Goal: Task Accomplishment & Management: Manage account settings

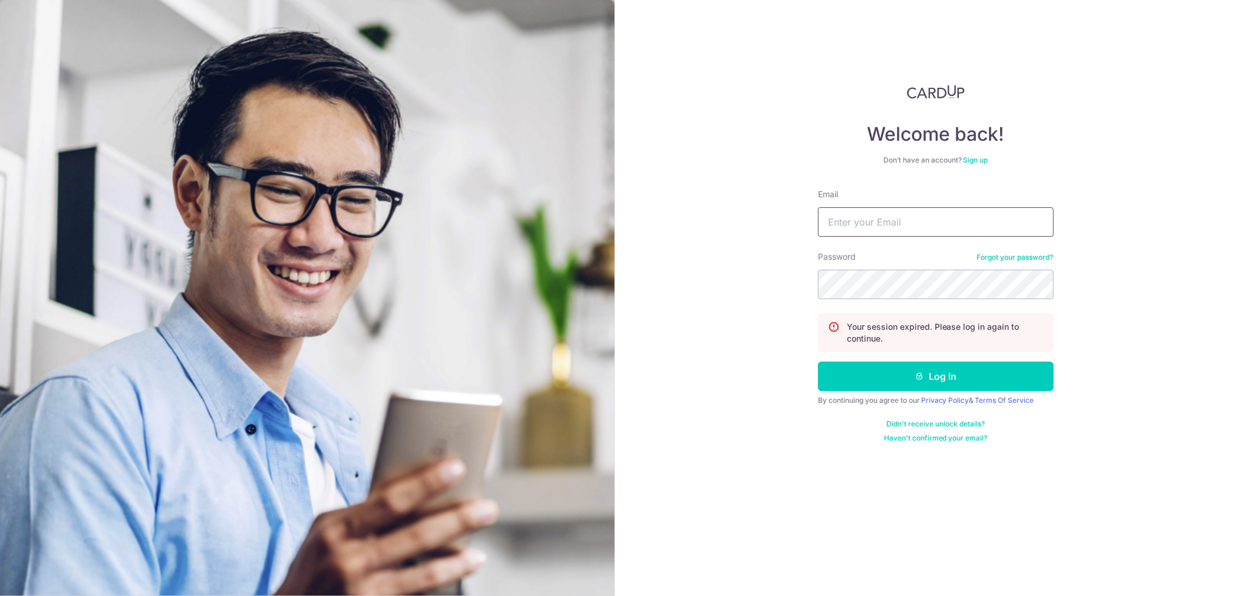
click at [863, 224] on input "Email" at bounding box center [936, 221] width 236 height 29
type input "[EMAIL_ADDRESS][DOMAIN_NAME]"
click at [818, 362] on button "Log in" at bounding box center [936, 376] width 236 height 29
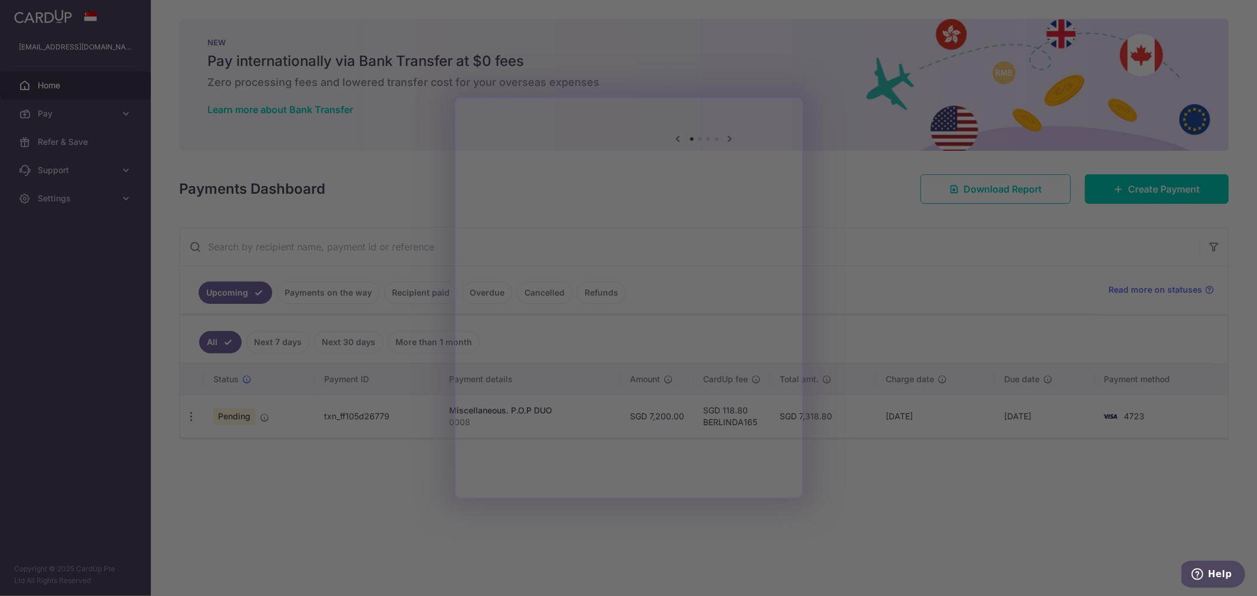
click at [330, 537] on div at bounding box center [635, 301] width 1270 height 602
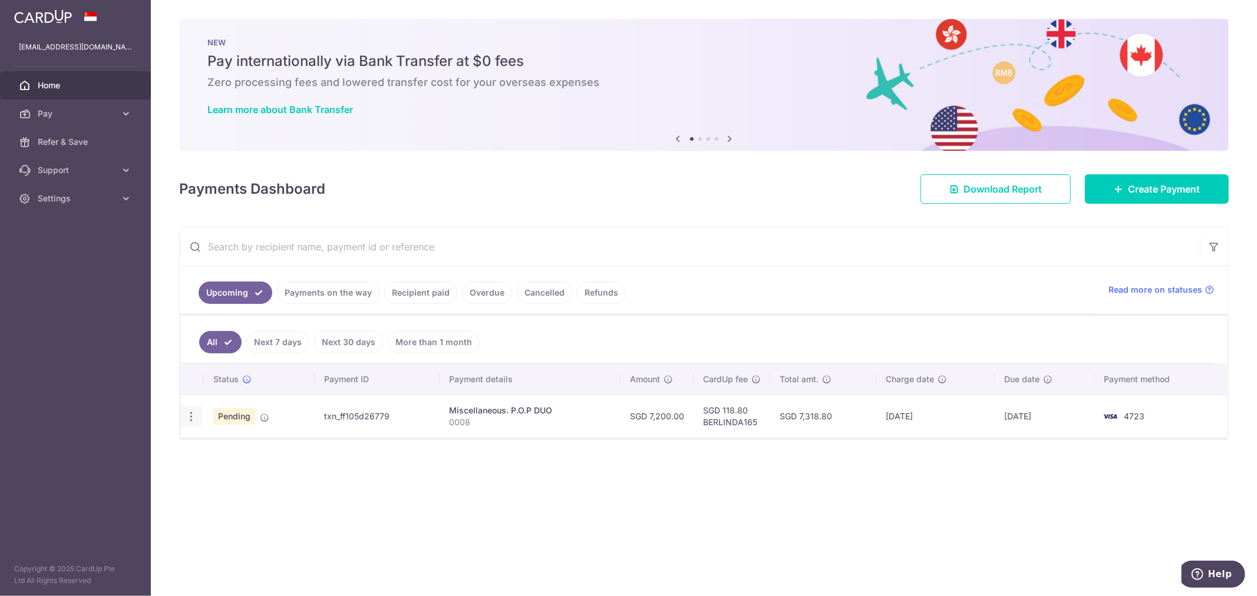
click at [189, 416] on icon "button" at bounding box center [191, 417] width 12 height 12
click at [211, 479] on link "Cancel payment" at bounding box center [242, 477] width 123 height 29
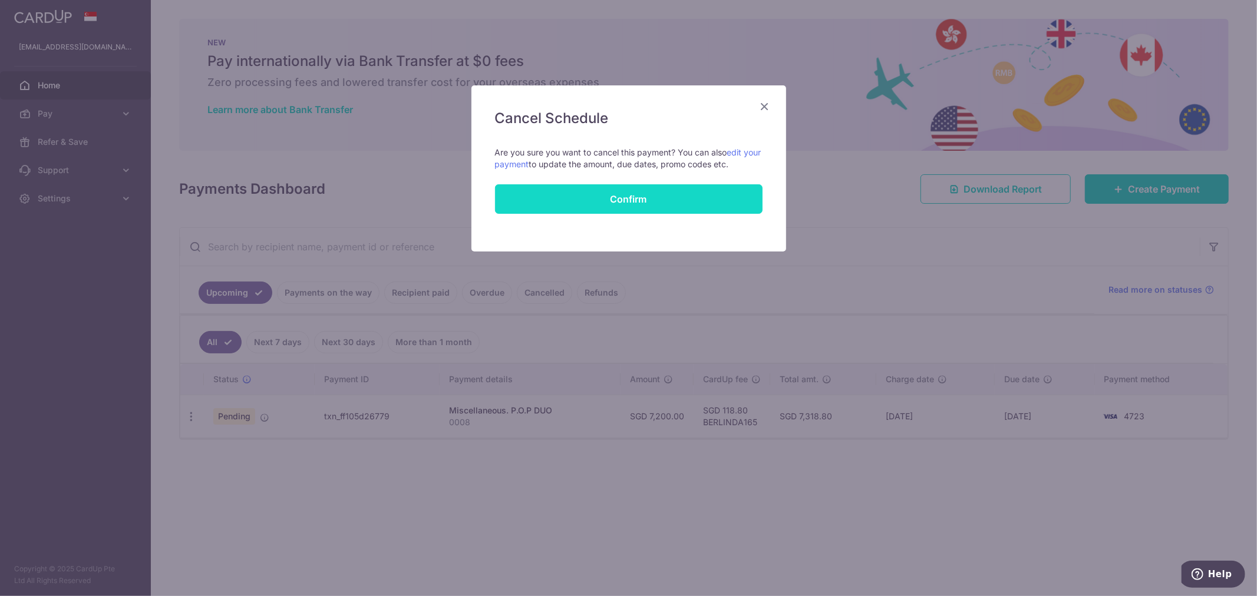
click at [622, 196] on button "Confirm" at bounding box center [629, 198] width 268 height 29
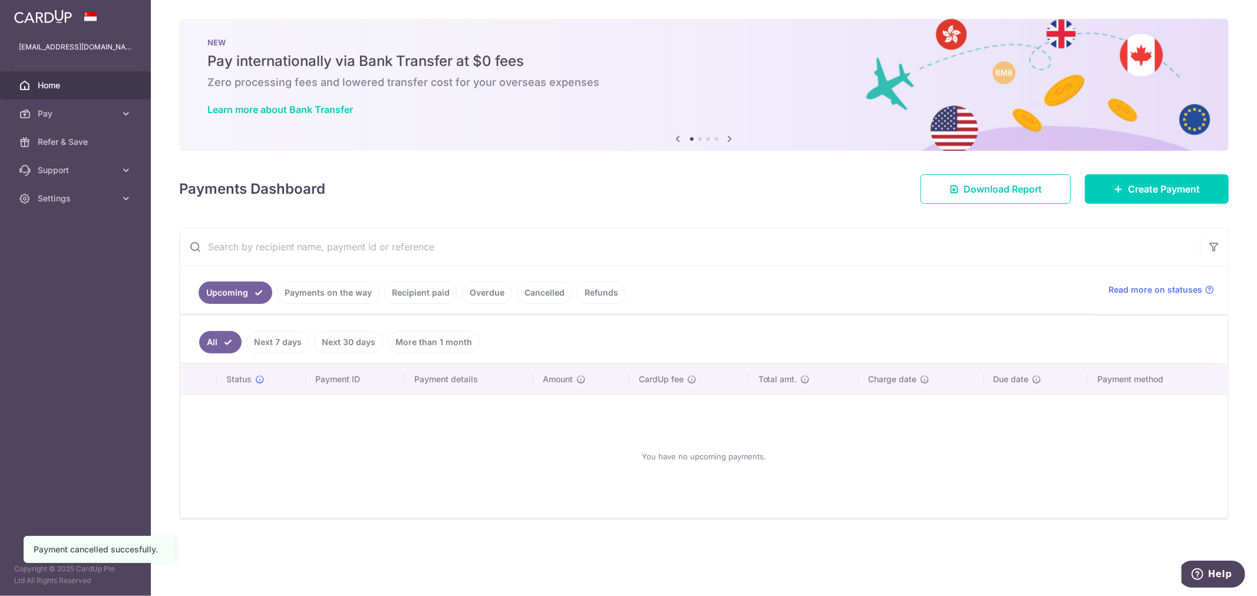
click at [292, 296] on link "Payments on the way" at bounding box center [328, 293] width 103 height 22
